Goal: Navigation & Orientation: Find specific page/section

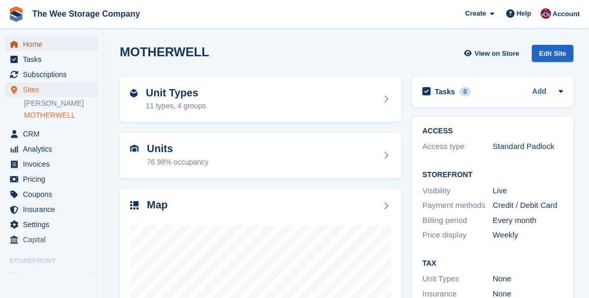
click at [29, 39] on span "Home" at bounding box center [54, 44] width 62 height 15
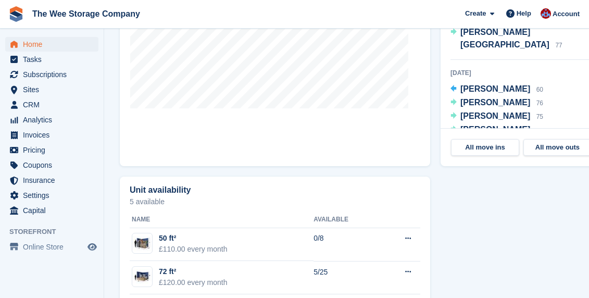
scroll to position [609, 0]
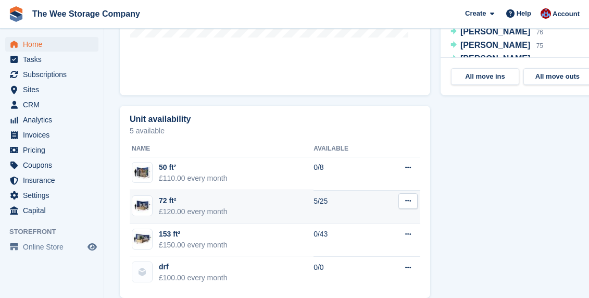
click at [197, 195] on div "72 ft²" at bounding box center [193, 200] width 69 height 11
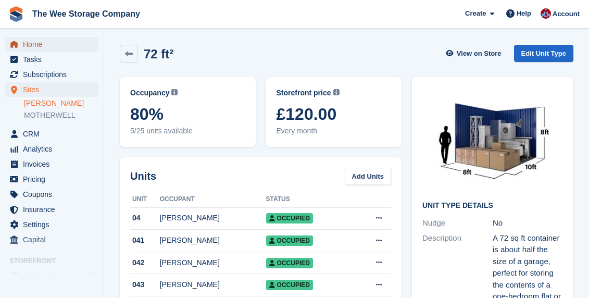
click at [33, 43] on span "Home" at bounding box center [54, 44] width 62 height 15
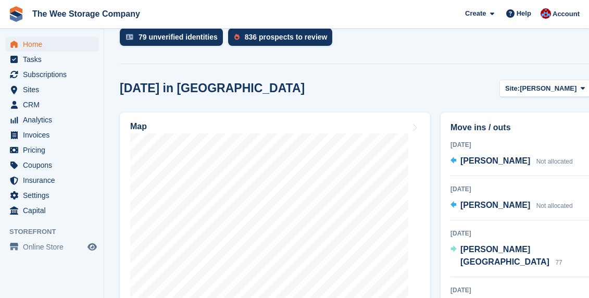
scroll to position [335, 0]
